Goal: Transaction & Acquisition: Subscribe to service/newsletter

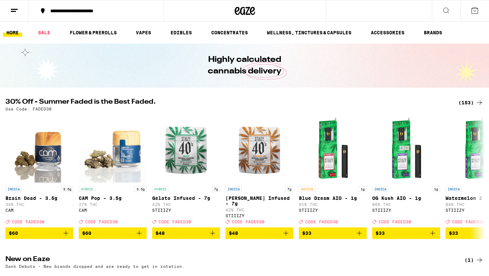
click at [447, 16] on button at bounding box center [446, 10] width 29 height 21
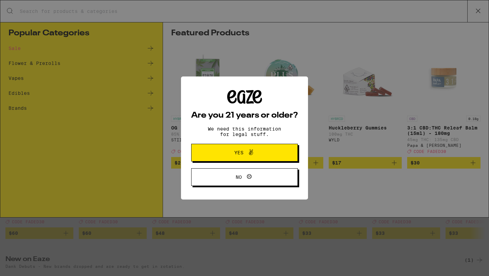
click at [247, 155] on icon at bounding box center [251, 152] width 8 height 8
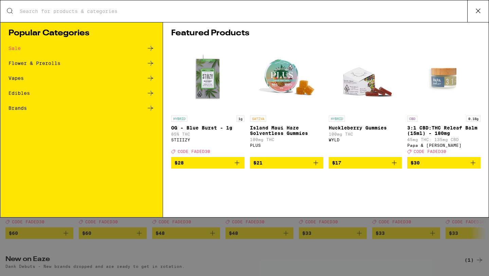
click at [473, 8] on icon at bounding box center [478, 11] width 10 height 10
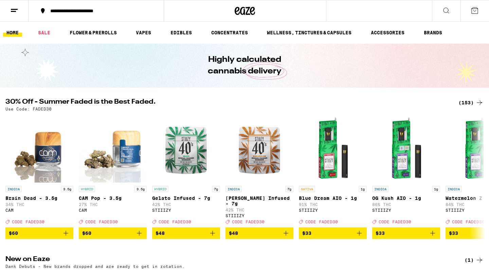
click at [471, 8] on icon at bounding box center [475, 10] width 8 height 8
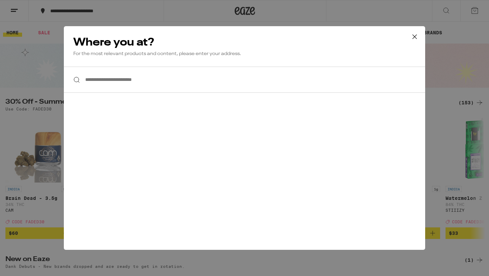
click at [206, 85] on input "**********" at bounding box center [245, 80] width 362 height 26
click at [416, 63] on div "Where you at? For the most relevant products and content, please enter your add…" at bounding box center [245, 46] width 362 height 40
click at [444, 44] on div "**********" at bounding box center [244, 138] width 489 height 276
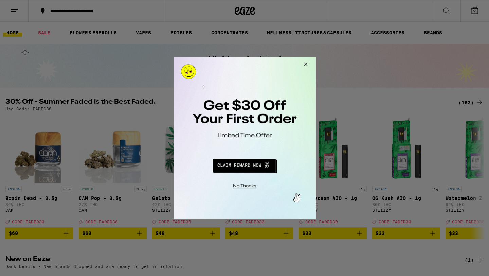
click at [229, 166] on button "Redirect to URL" at bounding box center [244, 164] width 118 height 16
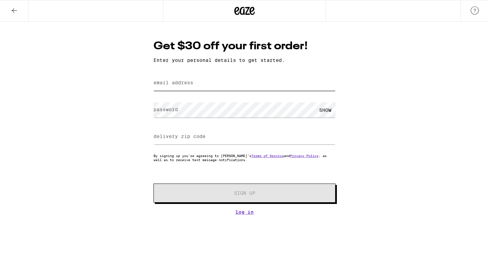
click at [222, 86] on input "email address" at bounding box center [245, 82] width 182 height 15
type input "[EMAIL_ADDRESS][DOMAIN_NAME]"
click at [195, 135] on label "delivery zip code" at bounding box center [180, 136] width 52 height 5
type input "91307"
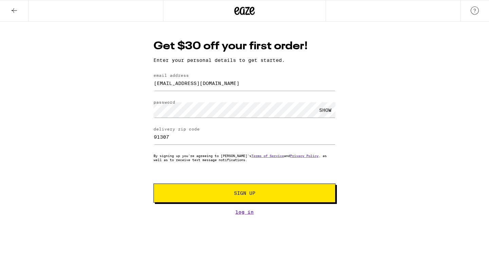
click at [227, 193] on span "Sign Up" at bounding box center [244, 193] width 135 height 5
